Goal: Check status: Check status

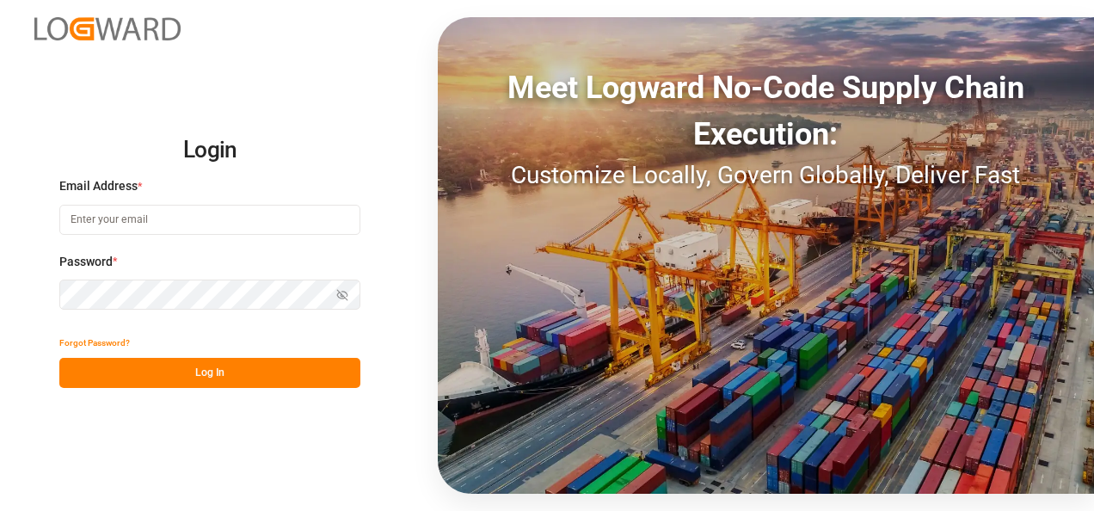
click at [143, 224] on input at bounding box center [209, 220] width 301 height 30
type input "[PERSON_NAME][EMAIL_ADDRESS][PERSON_NAME][DOMAIN_NAME]"
click at [219, 373] on button "Log In" at bounding box center [209, 373] width 301 height 30
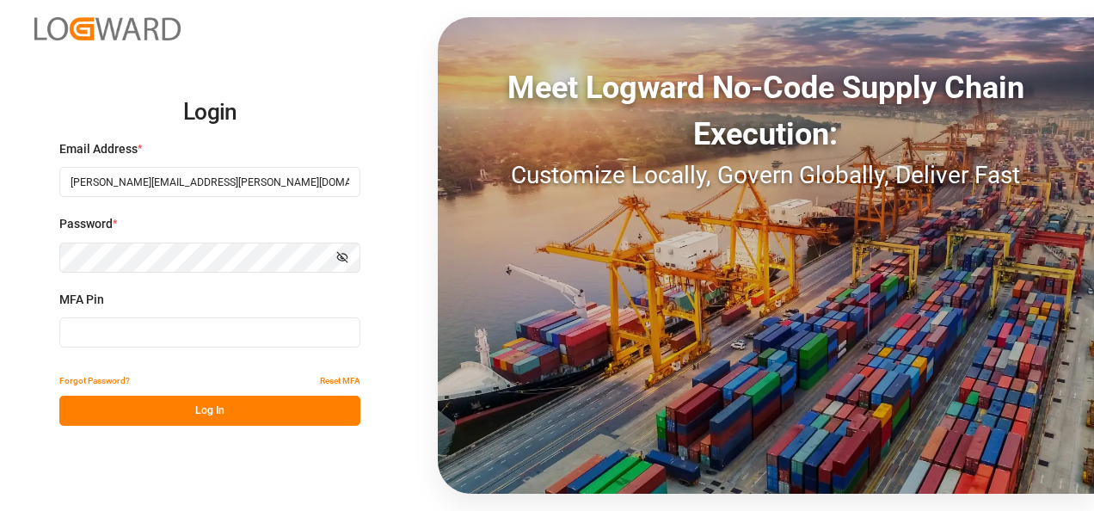
click at [122, 332] on input at bounding box center [209, 332] width 301 height 30
click at [139, 329] on input at bounding box center [209, 332] width 301 height 30
type input "292144"
click at [182, 418] on button "Log In" at bounding box center [209, 411] width 301 height 30
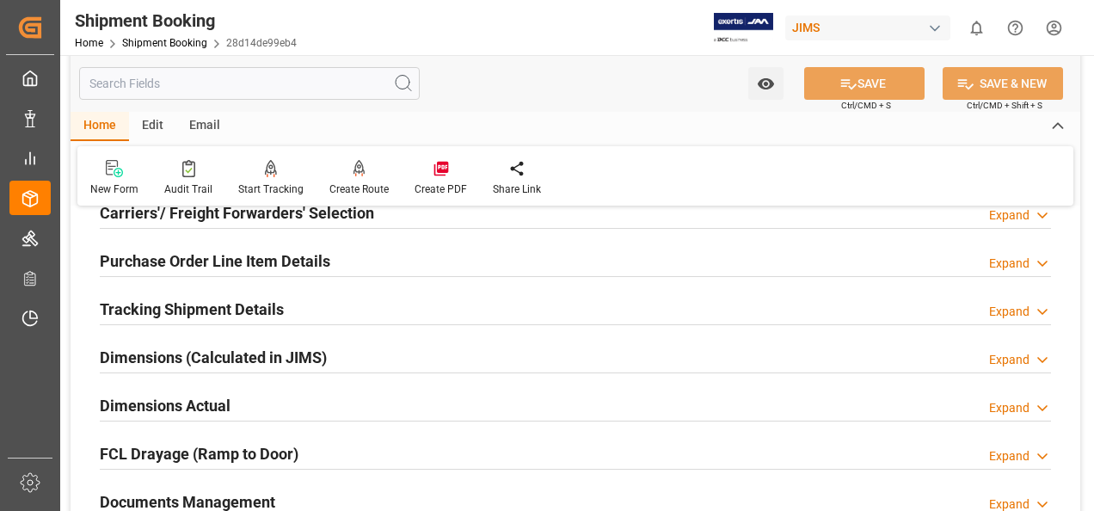
scroll to position [344, 0]
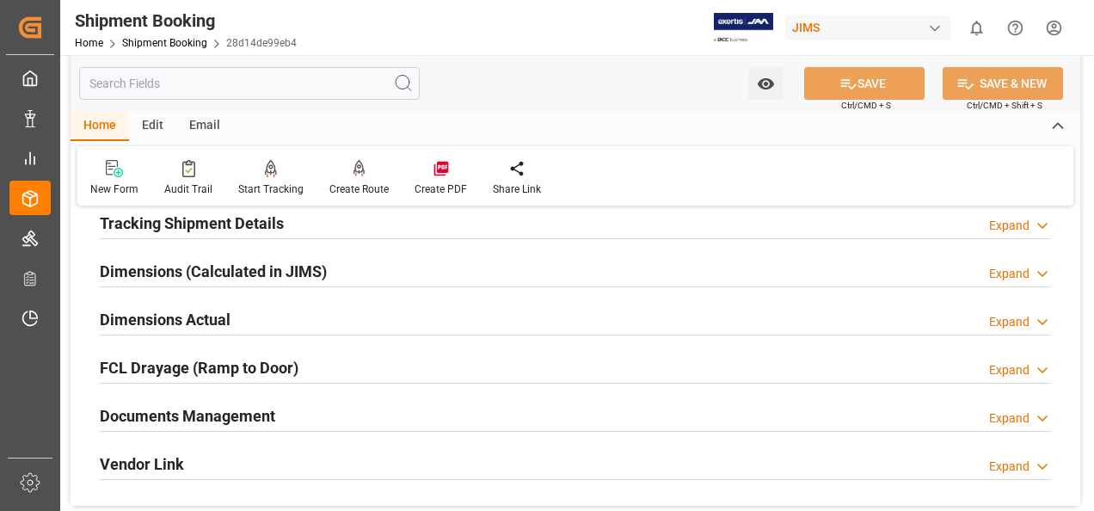
drag, startPoint x: 251, startPoint y: 415, endPoint x: 416, endPoint y: 405, distance: 165.5
click at [260, 417] on h2 "Documents Management" at bounding box center [187, 415] width 175 height 23
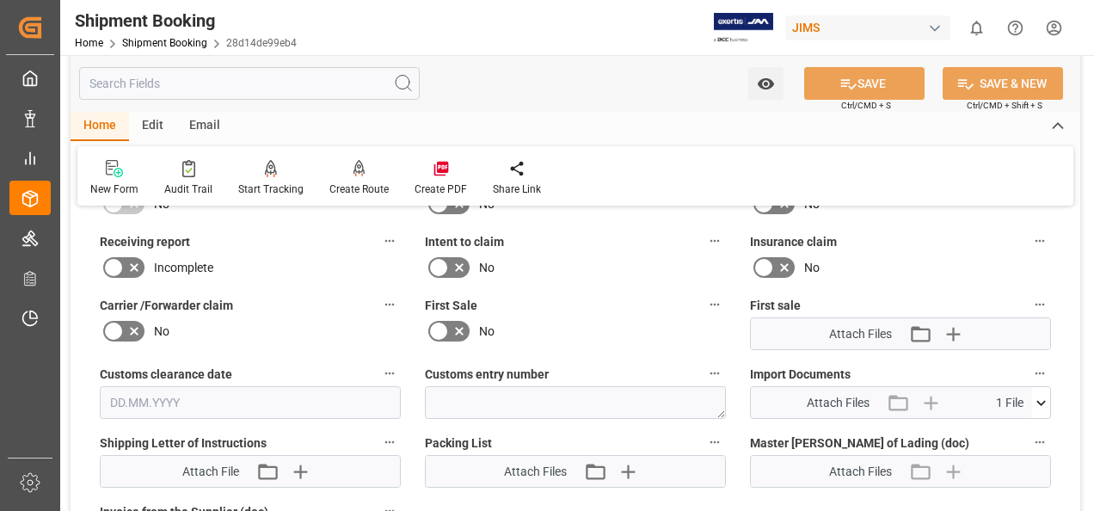
scroll to position [774, 0]
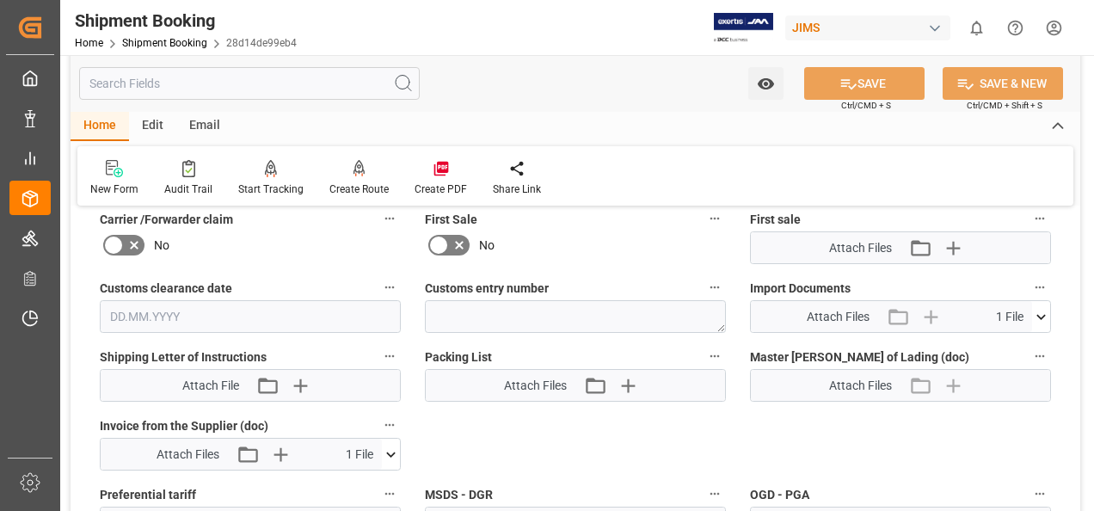
click at [392, 452] on icon at bounding box center [390, 454] width 9 height 5
click at [341, 485] on icon at bounding box center [345, 486] width 18 height 18
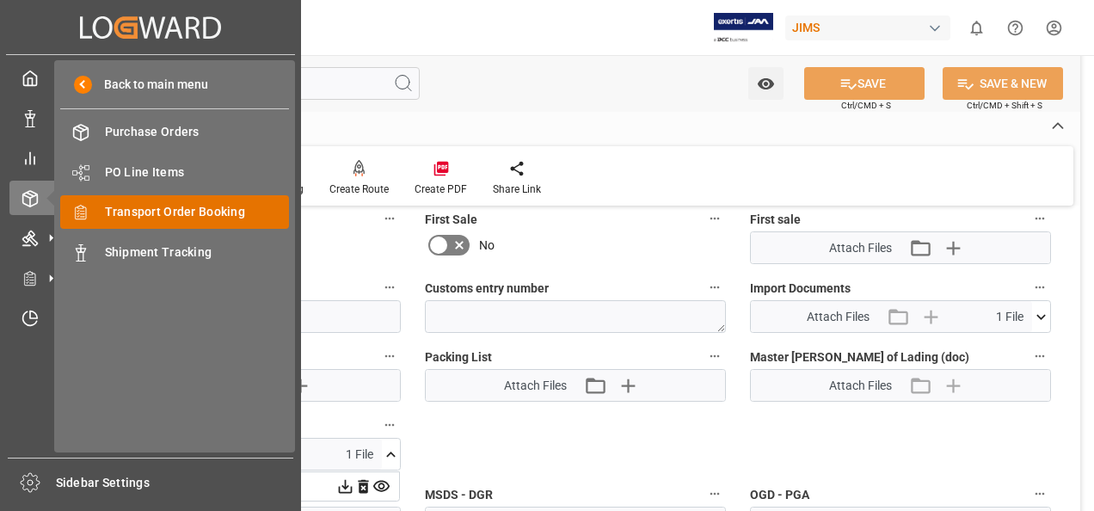
click at [157, 213] on span "Transport Order Booking" at bounding box center [197, 212] width 185 height 18
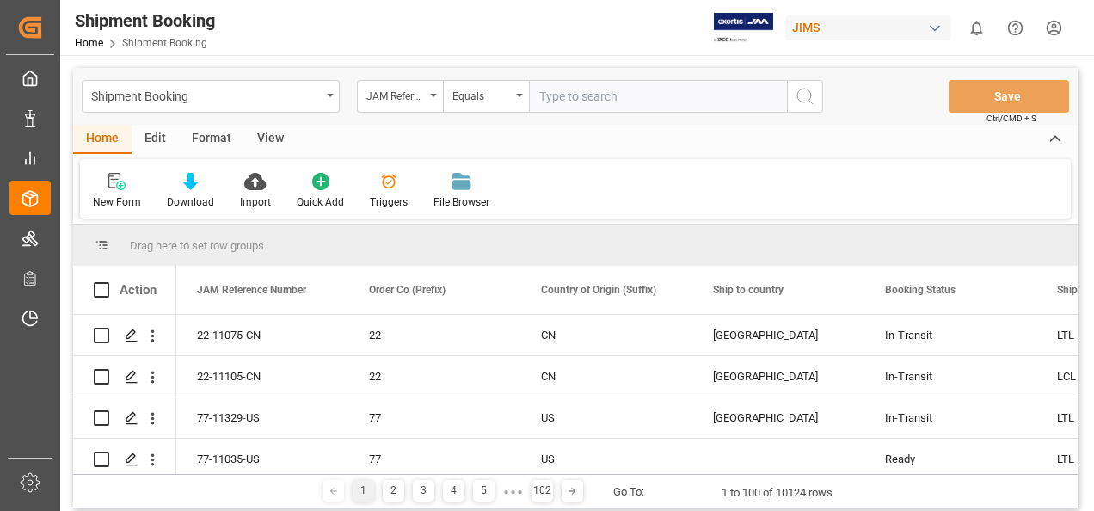
click at [552, 95] on input "text" at bounding box center [658, 96] width 258 height 33
type input "77-11202-[GEOGRAPHIC_DATA]"
click at [803, 96] on icon "search button" at bounding box center [805, 96] width 21 height 21
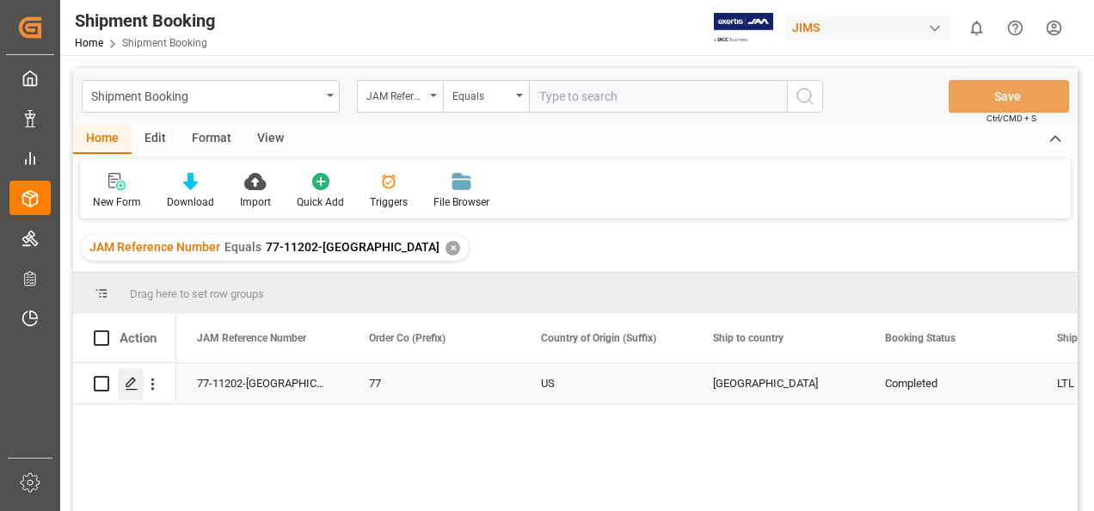
click at [132, 386] on icon "Press SPACE to select this row." at bounding box center [132, 384] width 14 height 14
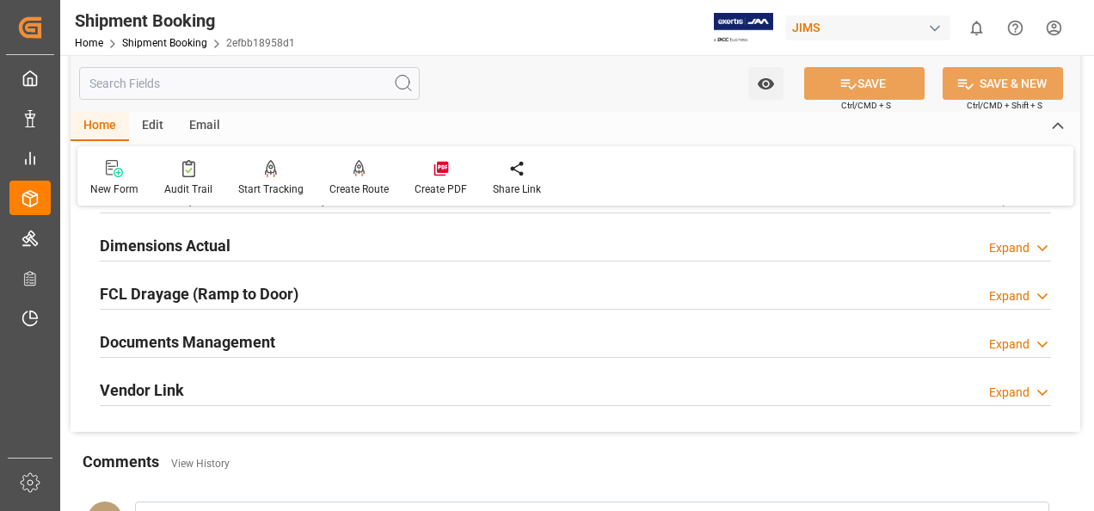
scroll to position [430, 0]
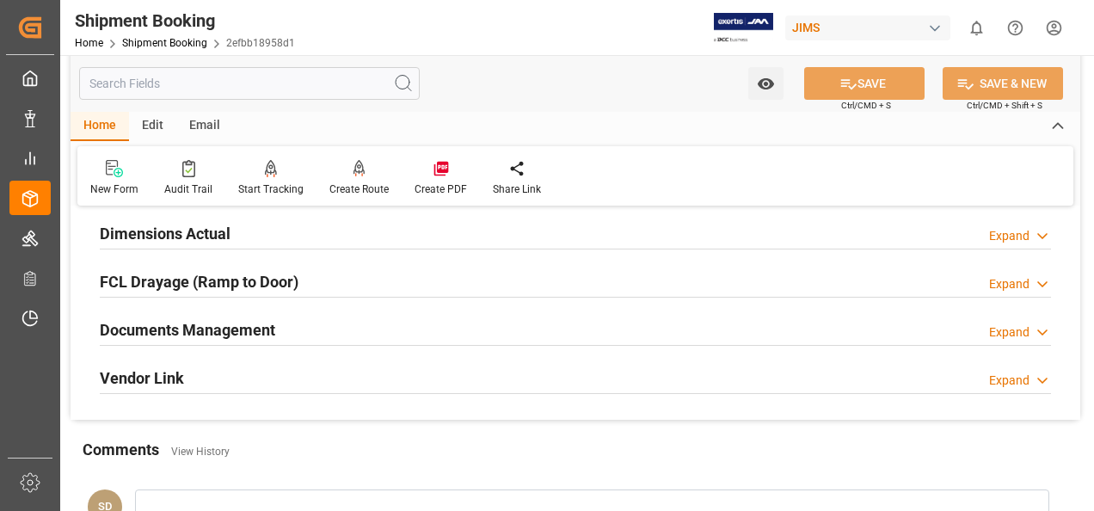
click at [220, 324] on h2 "Documents Management" at bounding box center [187, 329] width 175 height 23
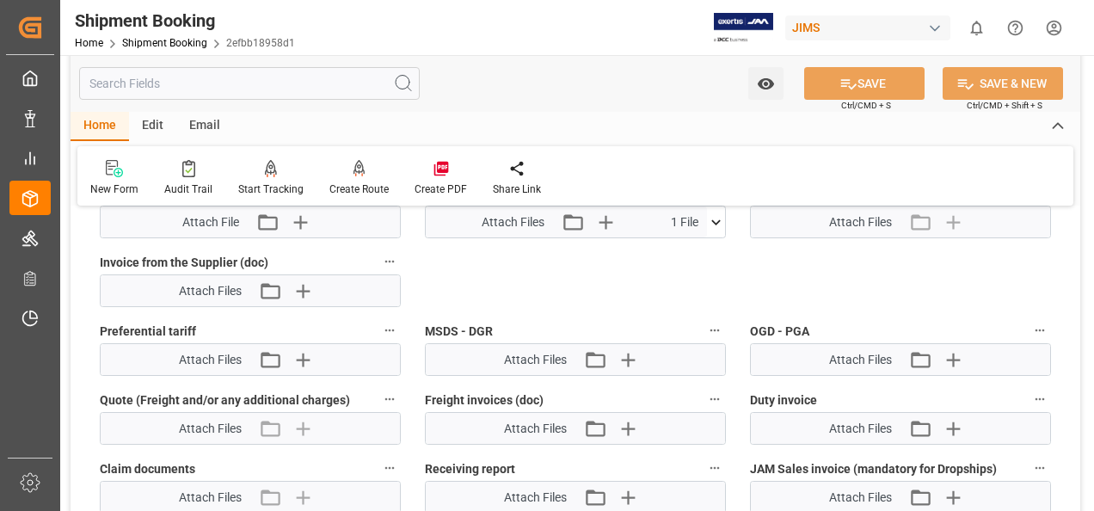
scroll to position [679, 0]
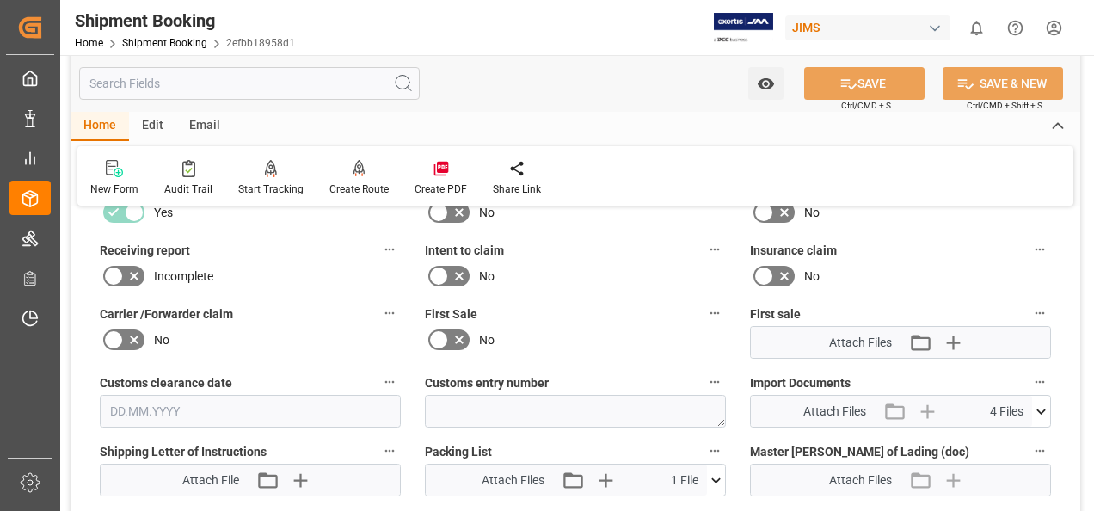
click at [1042, 409] on icon at bounding box center [1040, 411] width 9 height 5
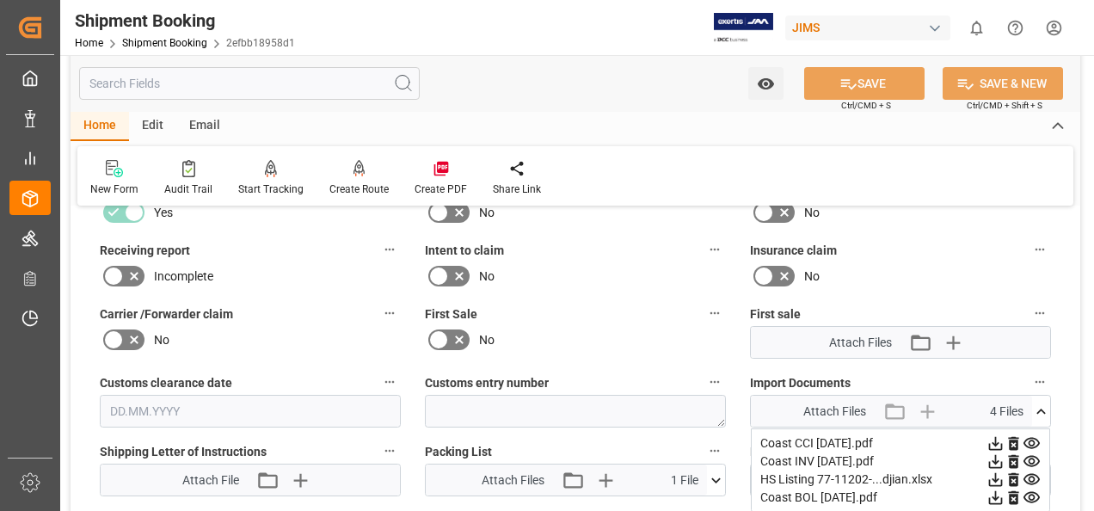
click at [999, 459] on icon at bounding box center [996, 461] width 18 height 18
